Goal: Transaction & Acquisition: Purchase product/service

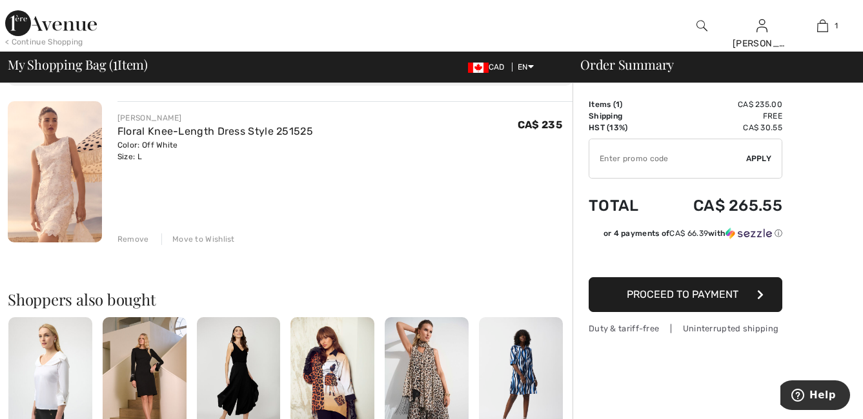
scroll to position [106, 0]
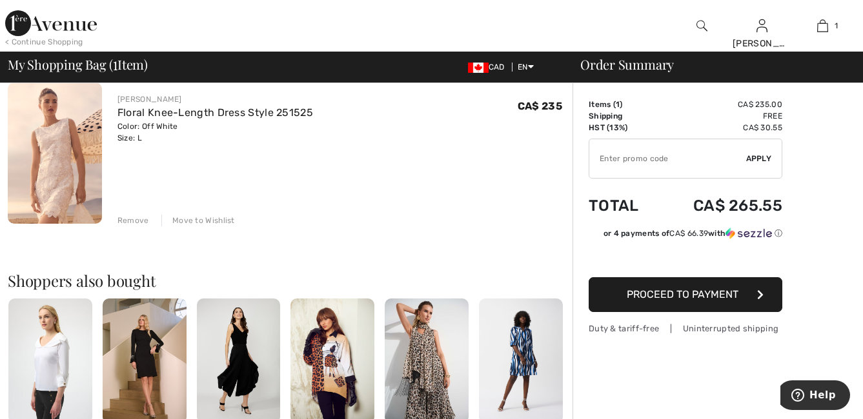
click at [689, 303] on button "Proceed to Payment" at bounding box center [686, 294] width 194 height 35
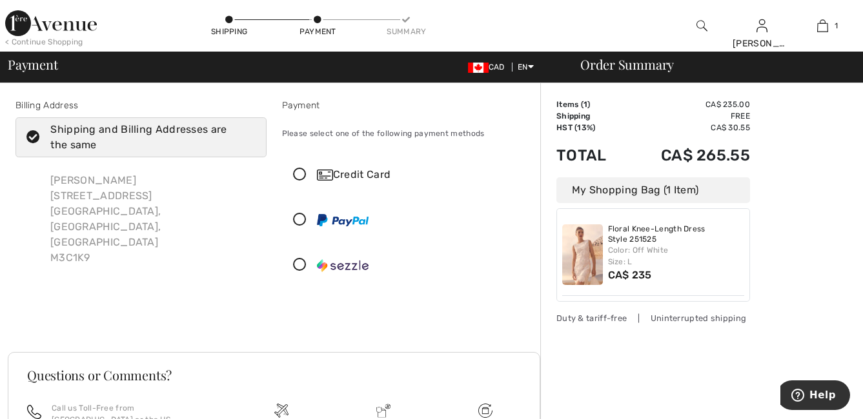
click at [301, 171] on icon at bounding box center [300, 175] width 34 height 14
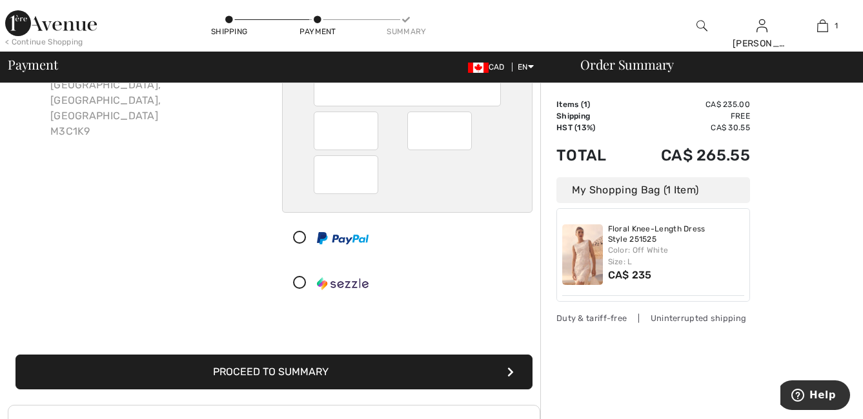
scroll to position [203, 0]
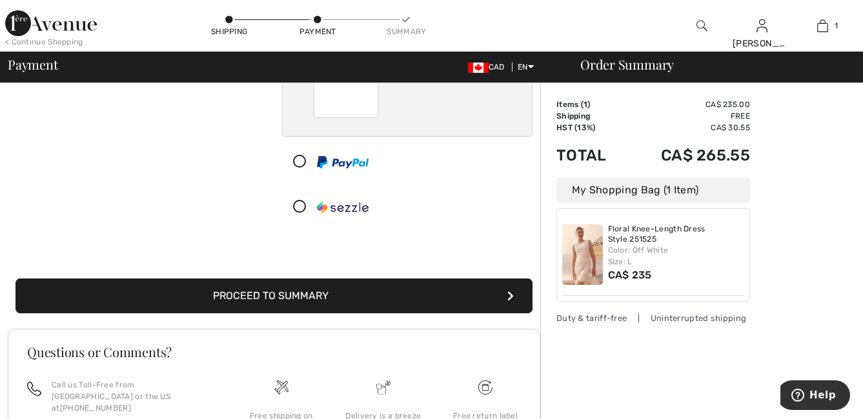
click at [257, 296] on button "Proceed to Summary" at bounding box center [273, 296] width 517 height 35
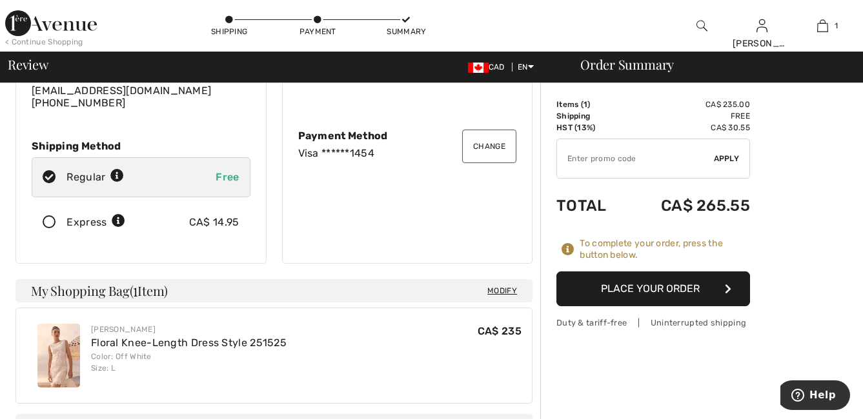
scroll to position [120, 0]
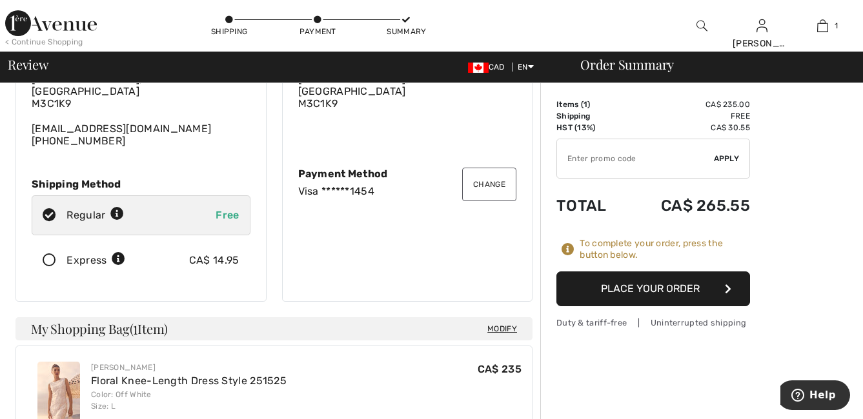
click at [647, 287] on button "Place Your Order" at bounding box center [653, 289] width 194 height 35
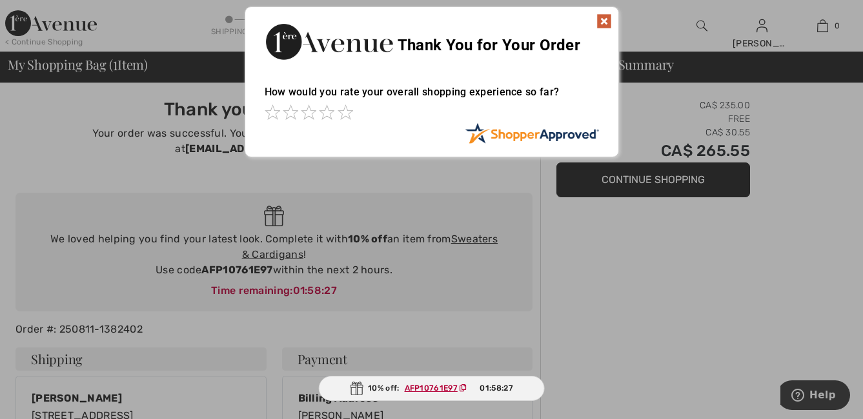
click at [603, 15] on img at bounding box center [603, 21] width 15 height 15
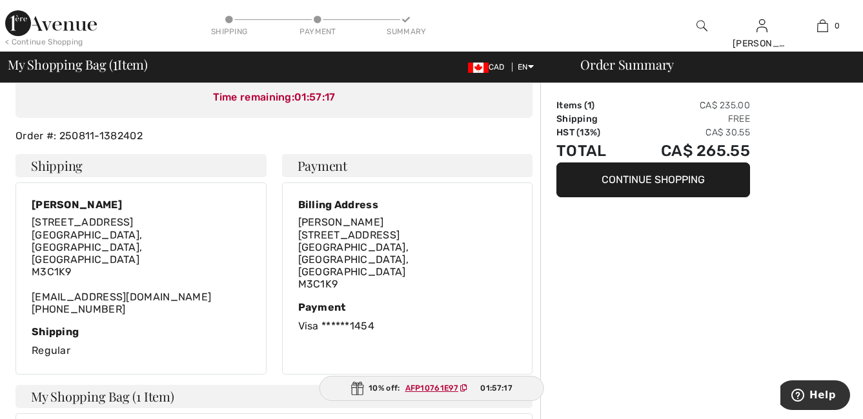
scroll to position [183, 0]
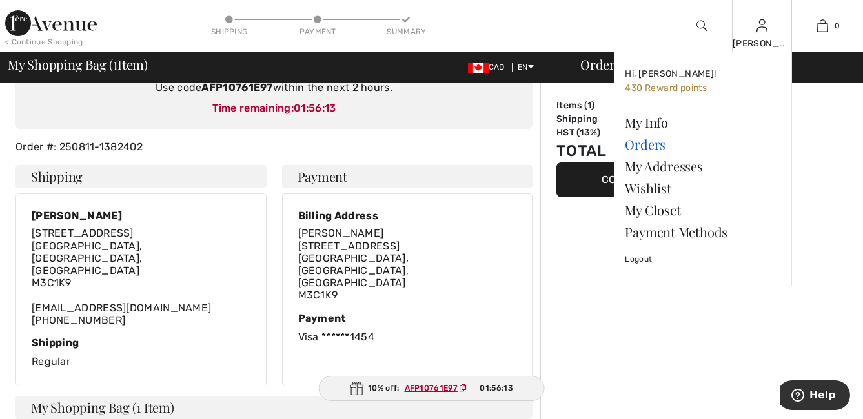
click at [646, 139] on link "Orders" at bounding box center [703, 145] width 156 height 22
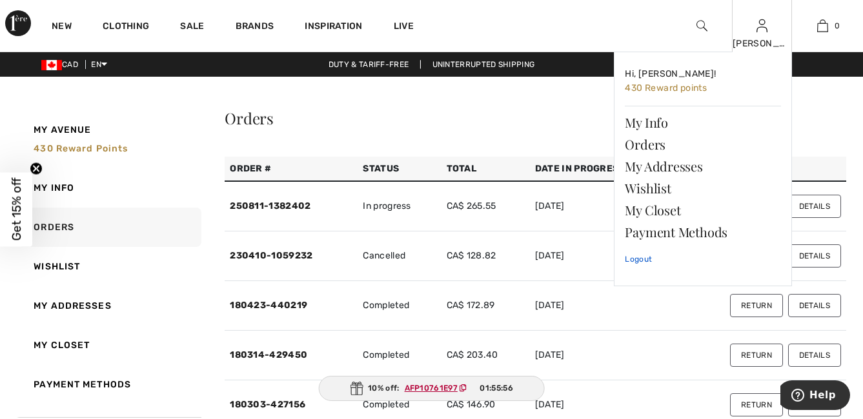
click at [631, 257] on link "Logout" at bounding box center [703, 259] width 156 height 32
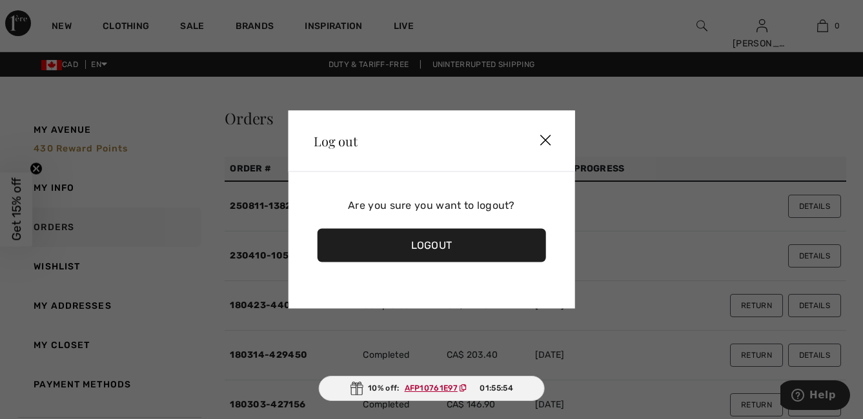
click at [396, 243] on div "Logout" at bounding box center [431, 246] width 229 height 34
